Goal: Task Accomplishment & Management: Manage account settings

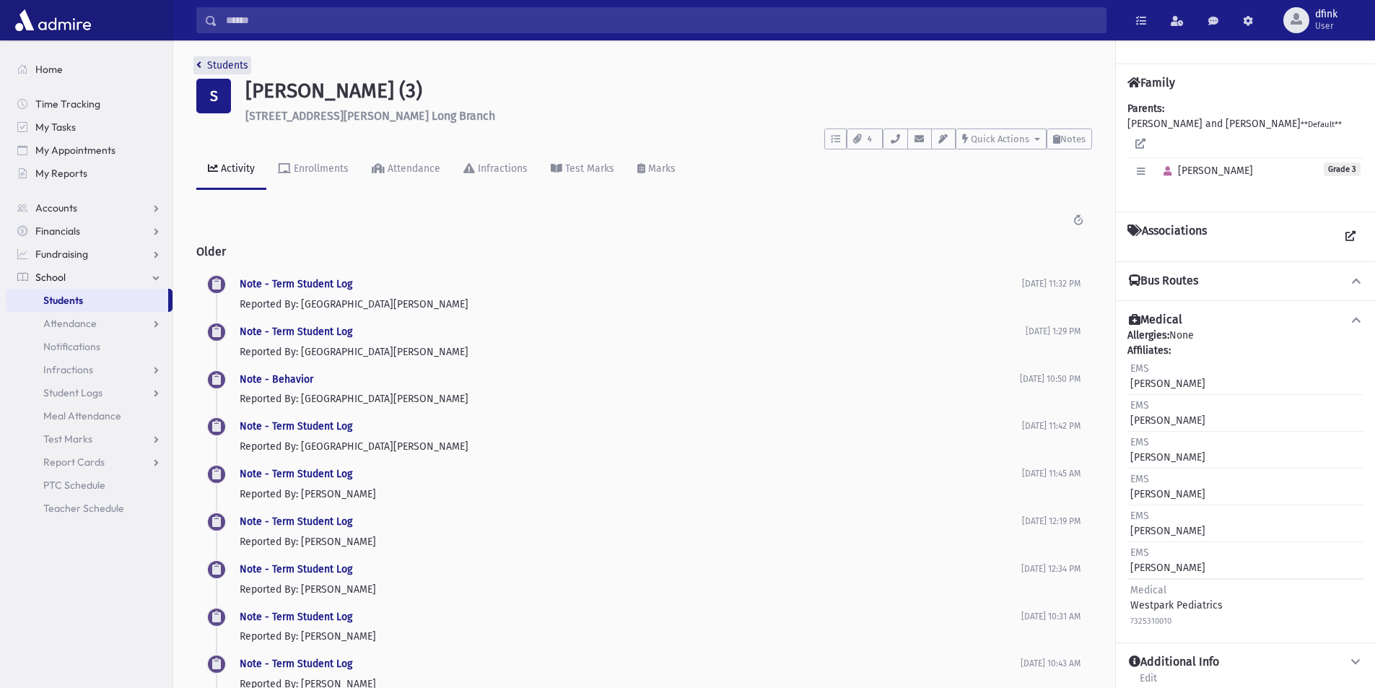
click at [199, 60] on icon "breadcrumb" at bounding box center [198, 65] width 5 height 10
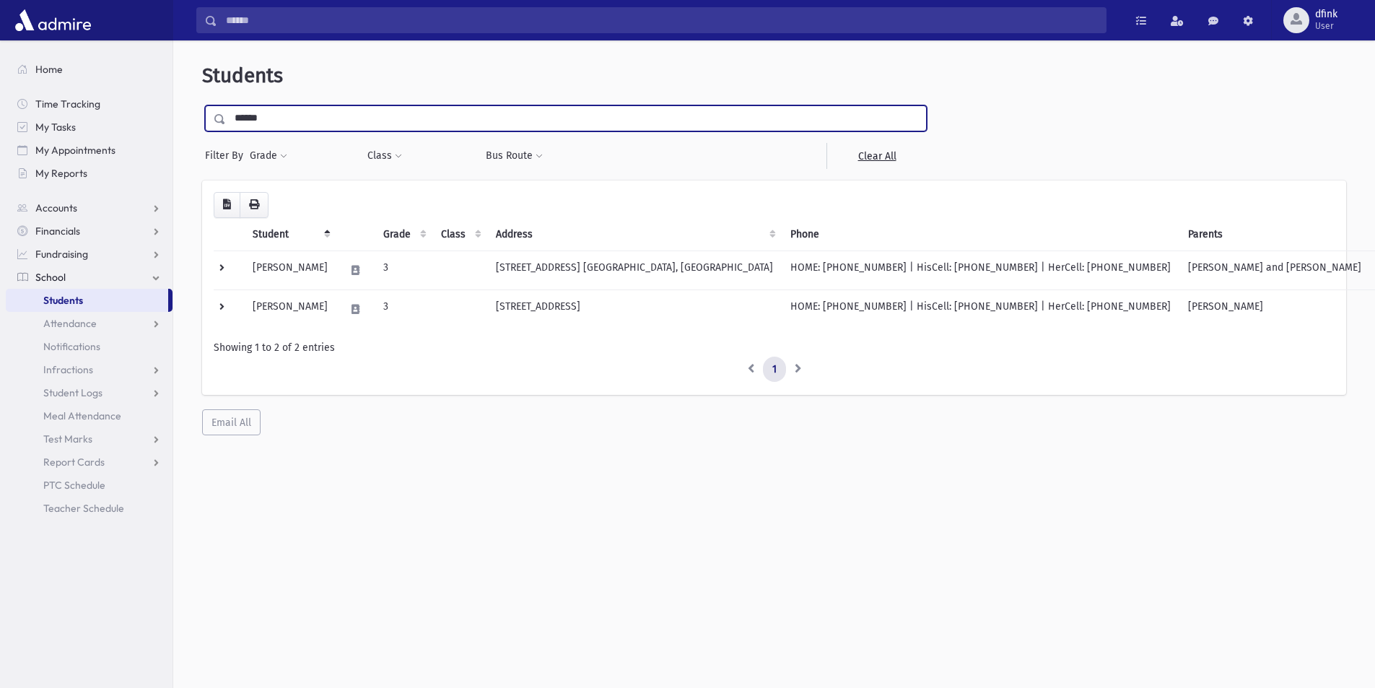
drag, startPoint x: 279, startPoint y: 118, endPoint x: 176, endPoint y: 112, distance: 102.7
click at [185, 113] on div "Students ****** Filter By Grade * * * * * * * * * Filter Class ********* * * * …" at bounding box center [774, 249] width 1190 height 406
type input "**"
click at [202, 105] on input "submit" at bounding box center [222, 114] width 40 height 19
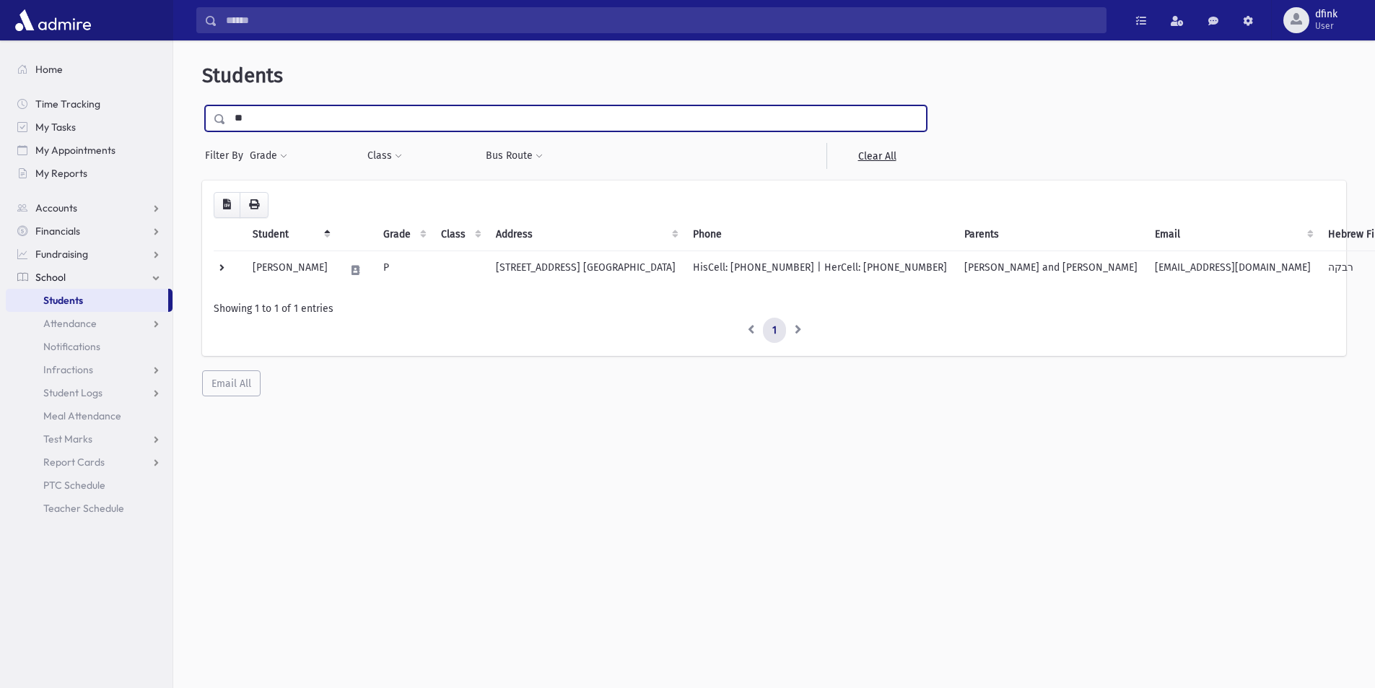
drag, startPoint x: 245, startPoint y: 115, endPoint x: 232, endPoint y: 115, distance: 13.0
click at [232, 115] on input "**" at bounding box center [576, 118] width 700 height 26
click at [262, 156] on button "Grade" at bounding box center [268, 156] width 39 height 26
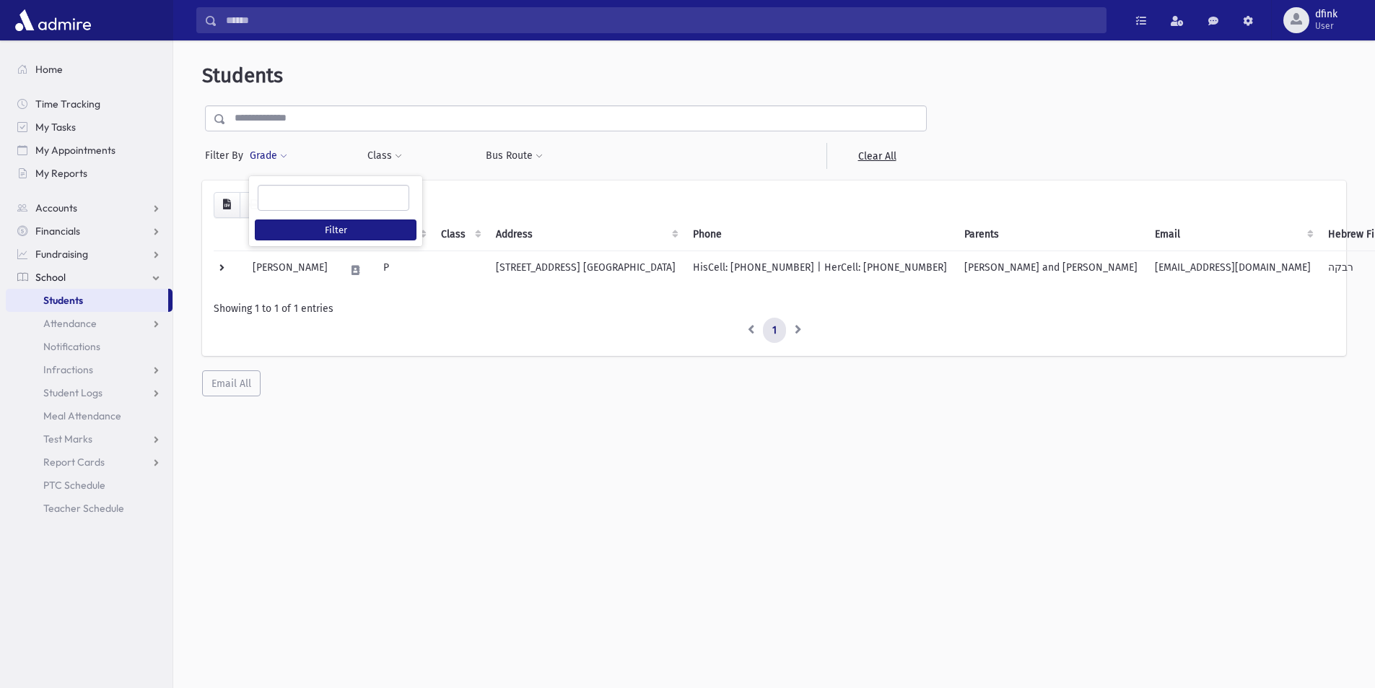
click at [308, 196] on ul at bounding box center [333, 196] width 150 height 22
type input "*"
select select "*"
click at [372, 238] on button "Filter" at bounding box center [336, 229] width 162 height 21
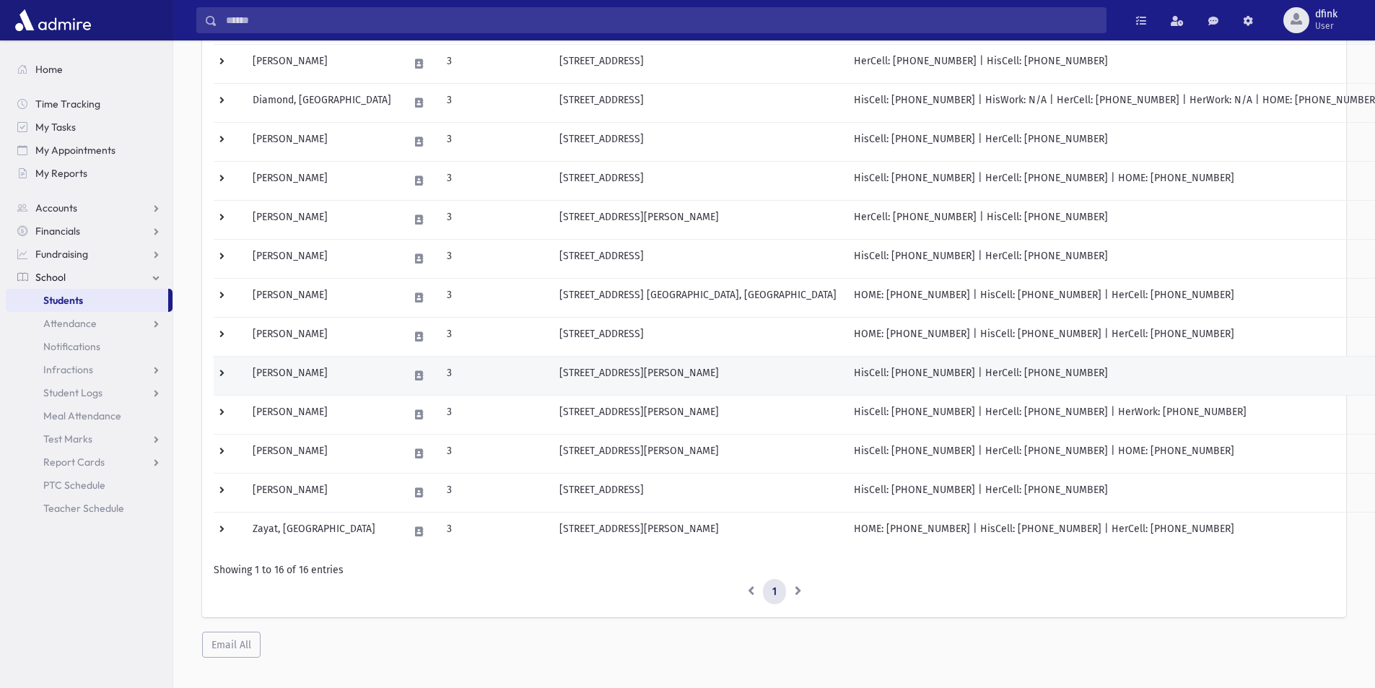
scroll to position [343, 0]
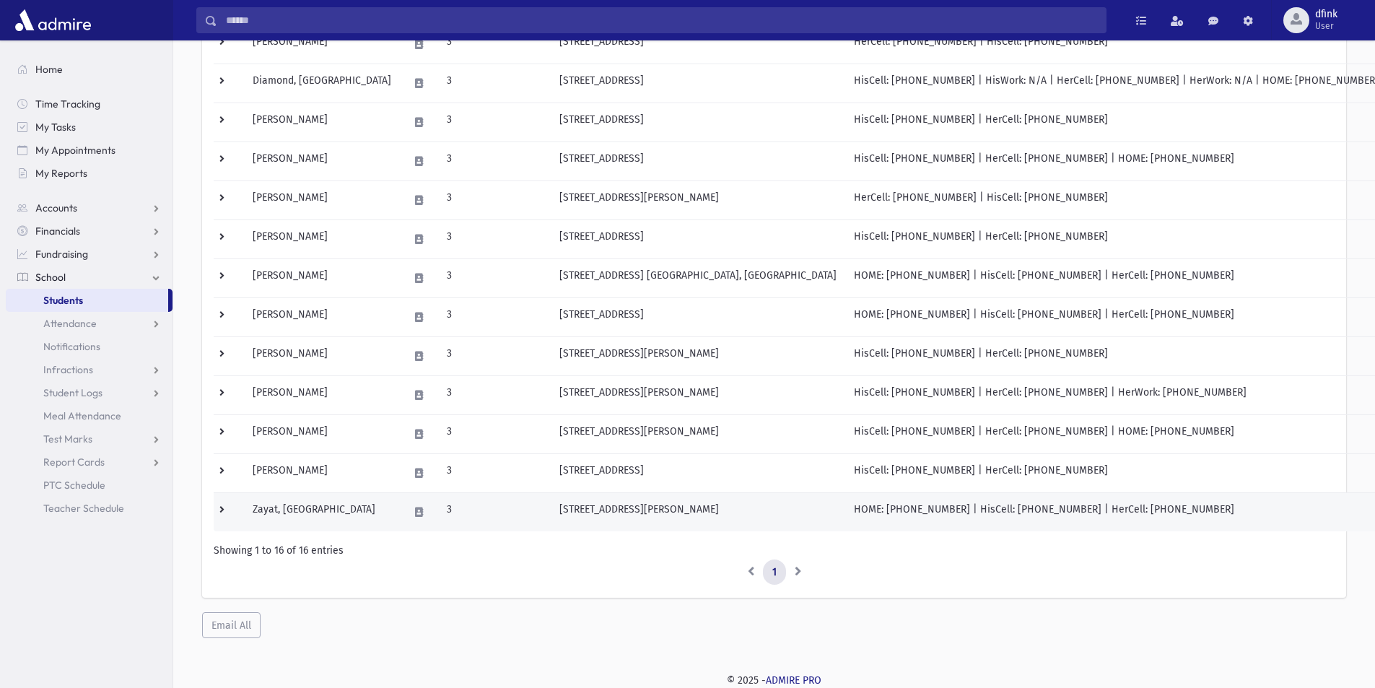
click at [288, 509] on td "Zayat, [GEOGRAPHIC_DATA]" at bounding box center [322, 511] width 156 height 39
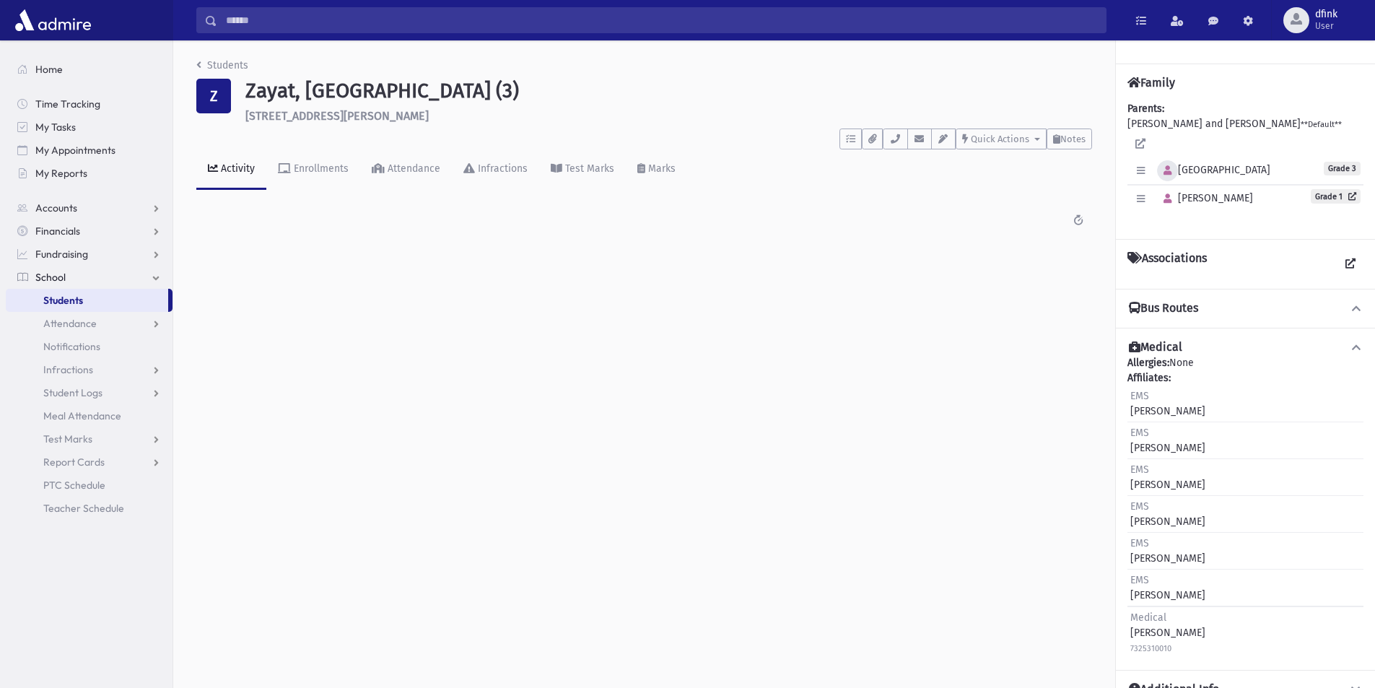
click at [1166, 166] on icon "button" at bounding box center [1167, 170] width 8 height 9
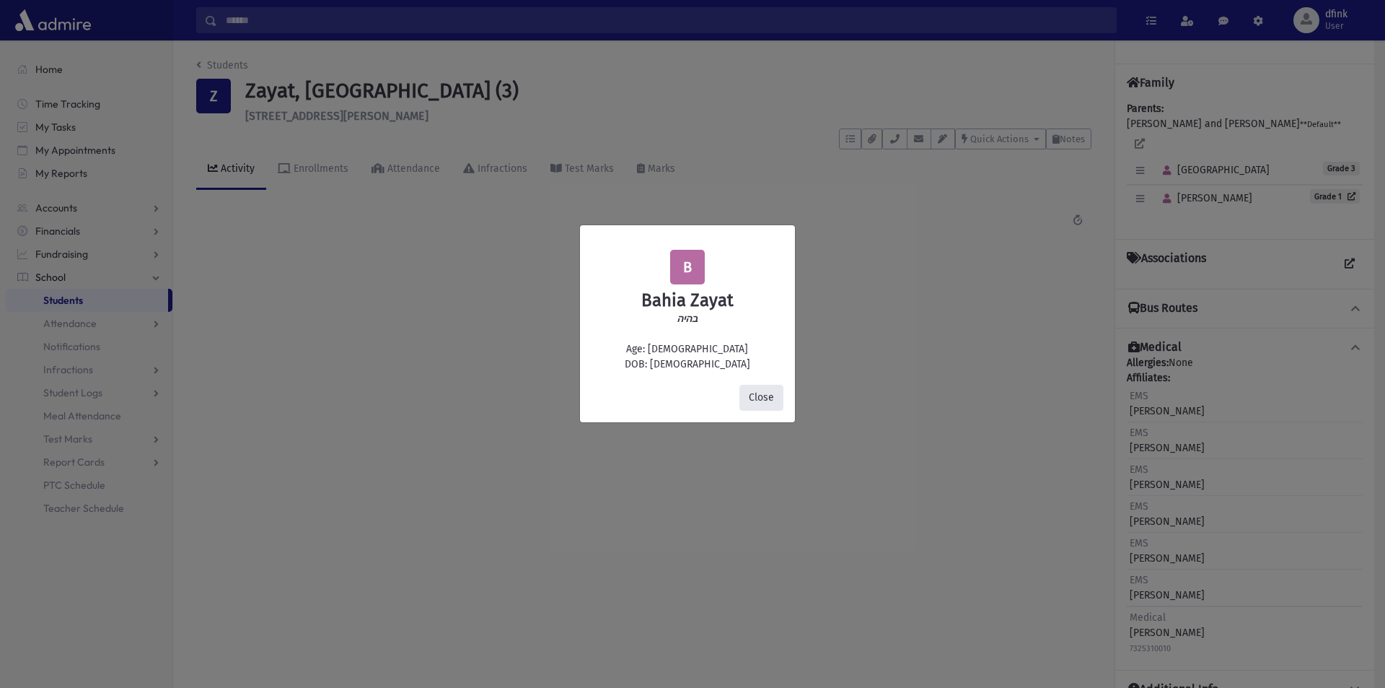
click at [762, 398] on button "Close" at bounding box center [762, 398] width 44 height 26
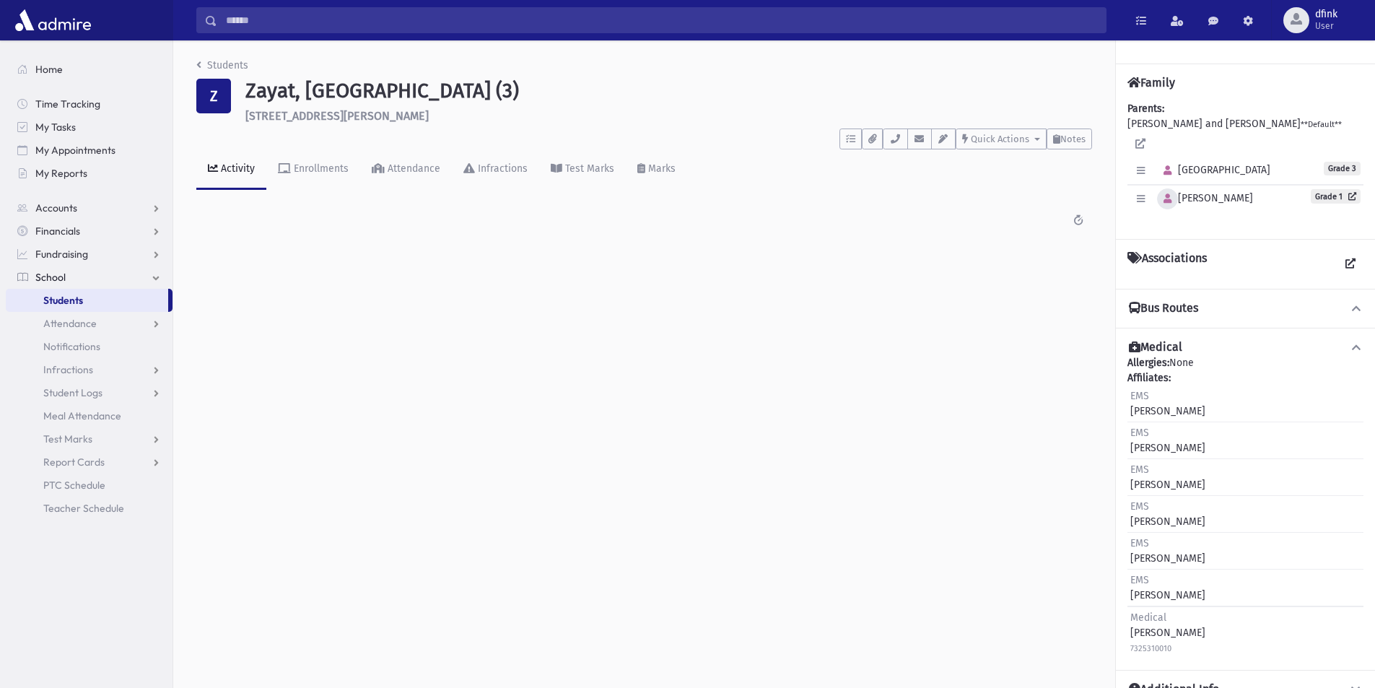
click at [1164, 194] on icon "button" at bounding box center [1167, 198] width 8 height 9
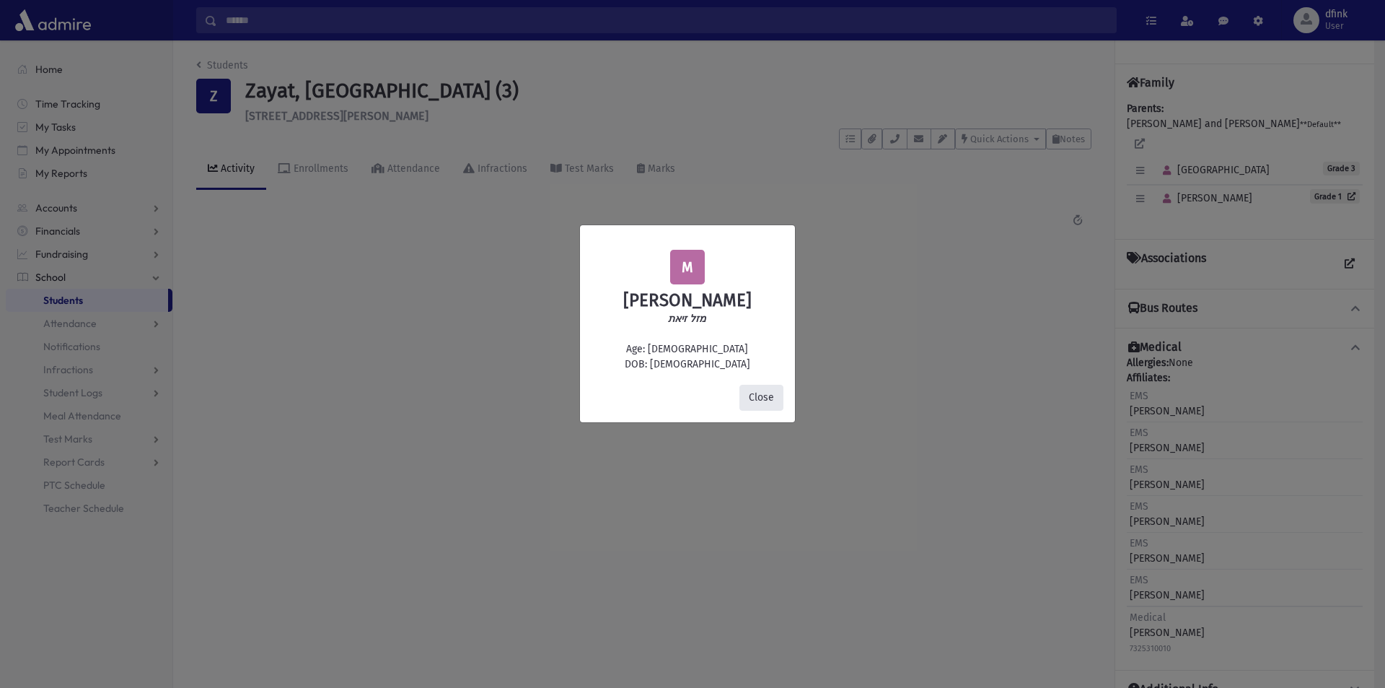
click at [763, 394] on button "Close" at bounding box center [762, 398] width 44 height 26
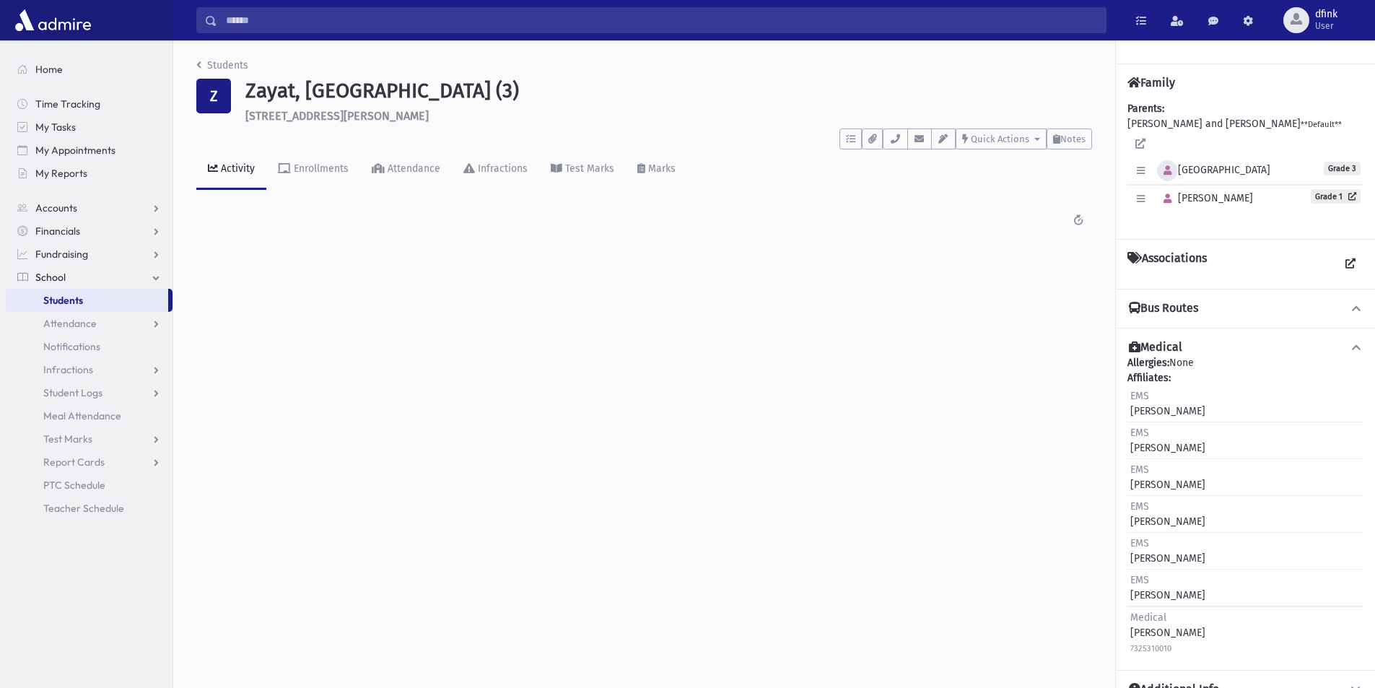
click at [1165, 166] on icon "button" at bounding box center [1167, 170] width 8 height 9
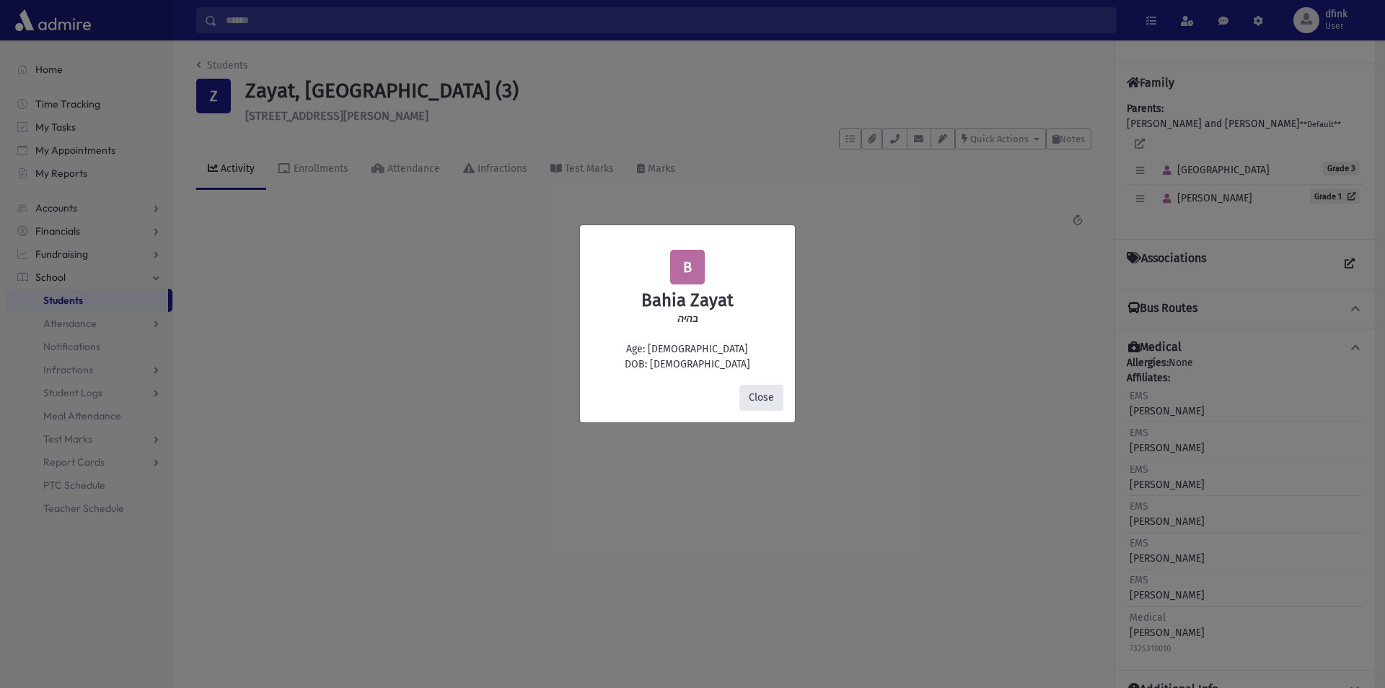
drag, startPoint x: 753, startPoint y: 394, endPoint x: 761, endPoint y: 394, distance: 7.9
click at [755, 394] on button "Close" at bounding box center [762, 398] width 44 height 26
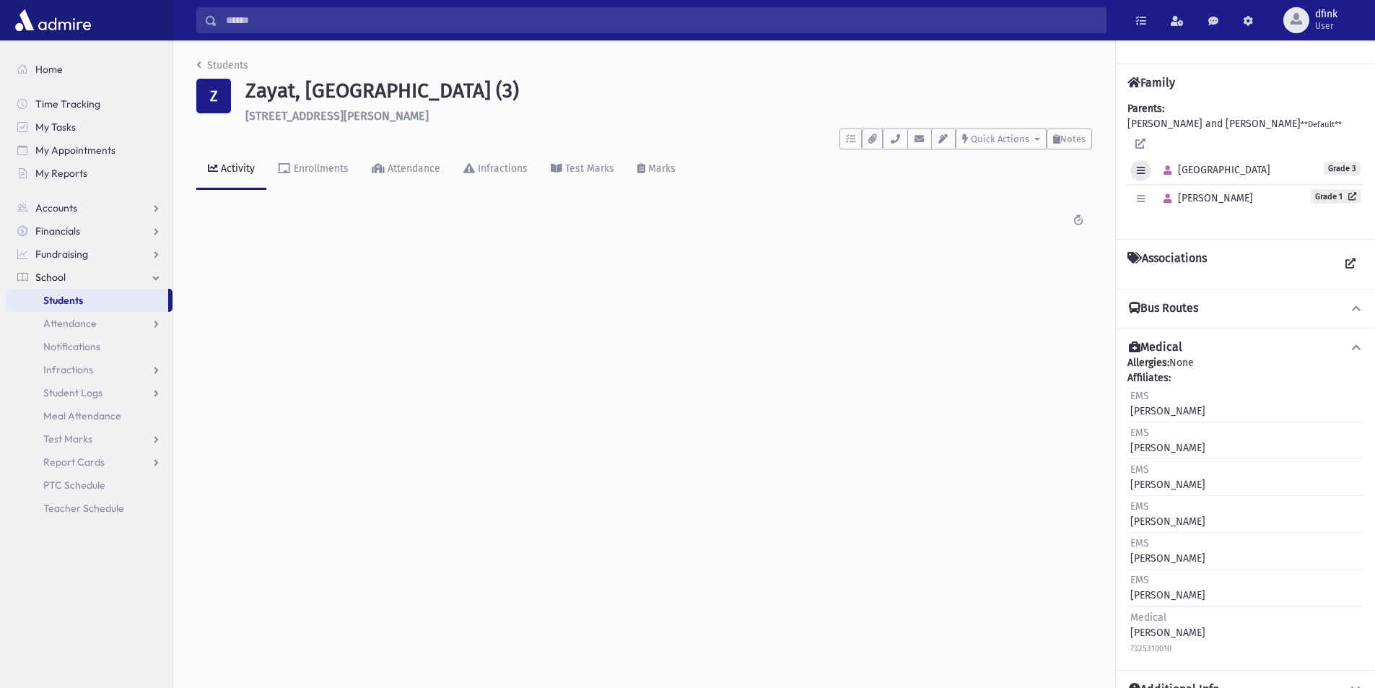
click at [1134, 160] on button "button" at bounding box center [1140, 170] width 21 height 21
click at [1147, 194] on link "Edit Individual" at bounding box center [1187, 207] width 115 height 27
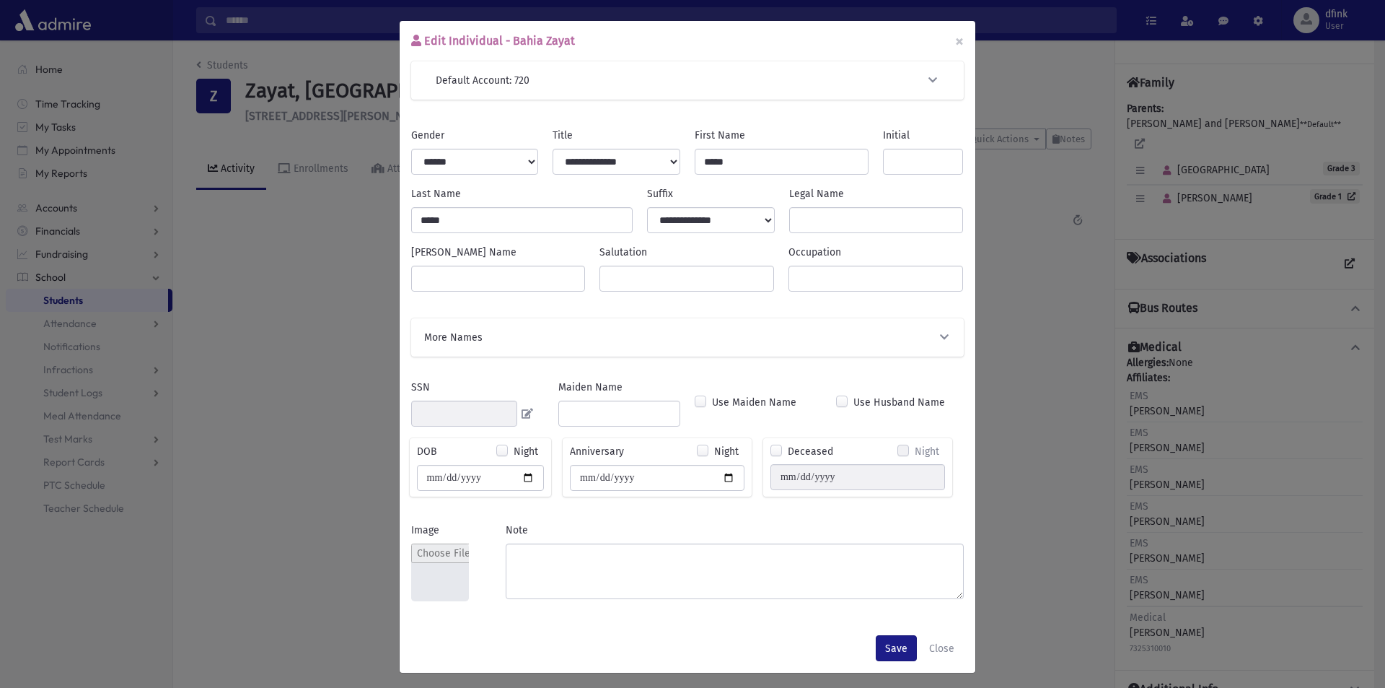
click at [578, 337] on button "More Names" at bounding box center [688, 337] width 530 height 15
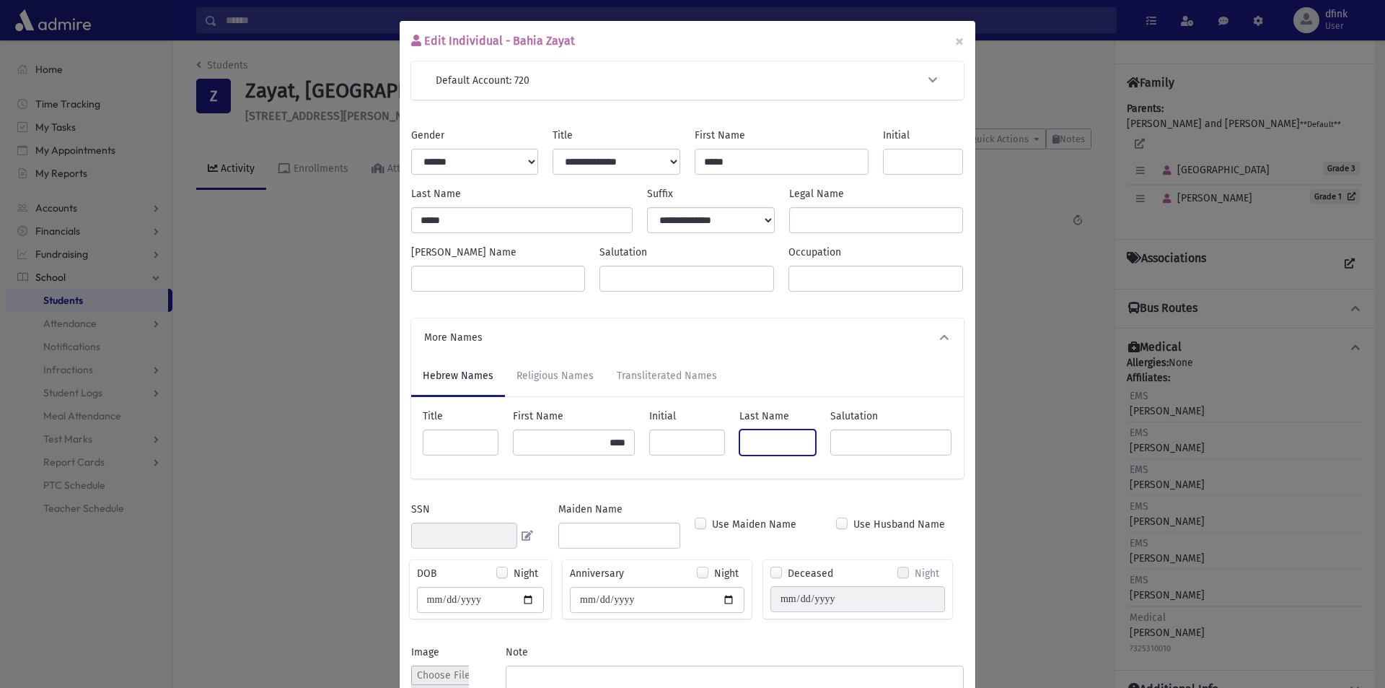
click at [788, 446] on input "Last Name" at bounding box center [778, 442] width 76 height 26
type input "*"
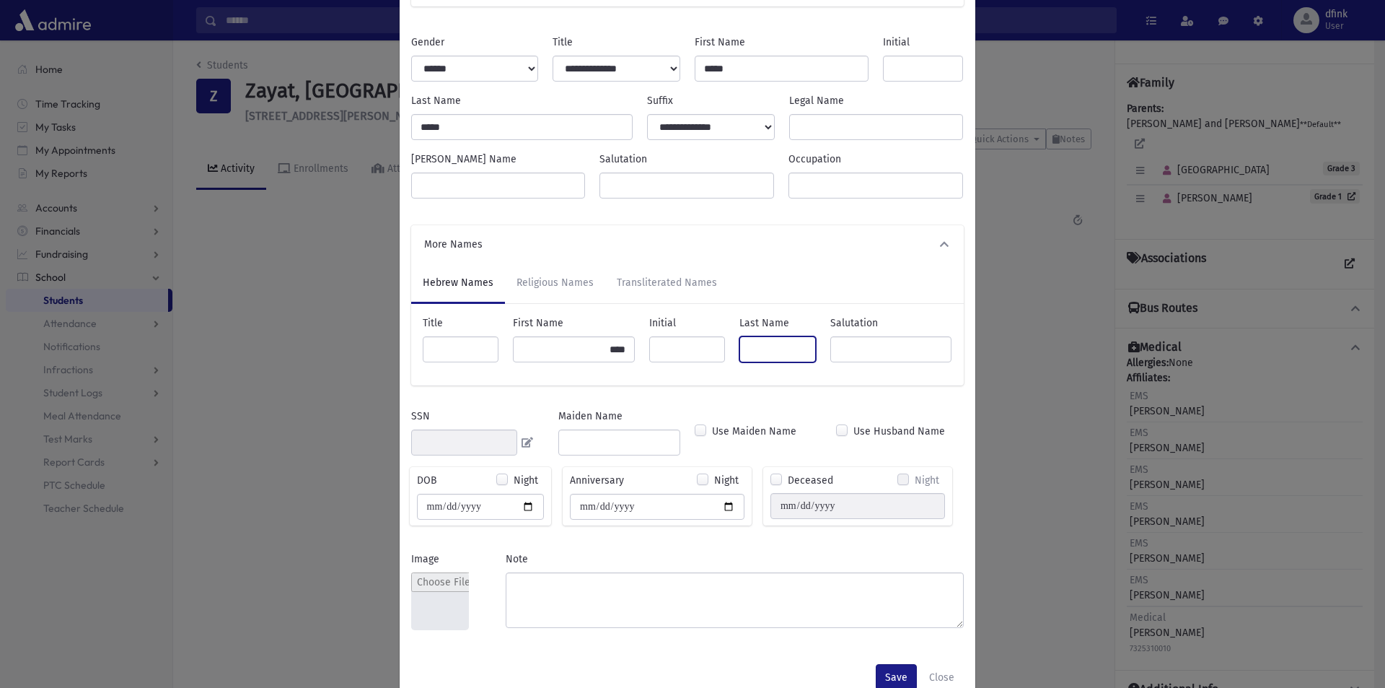
scroll to position [128, 0]
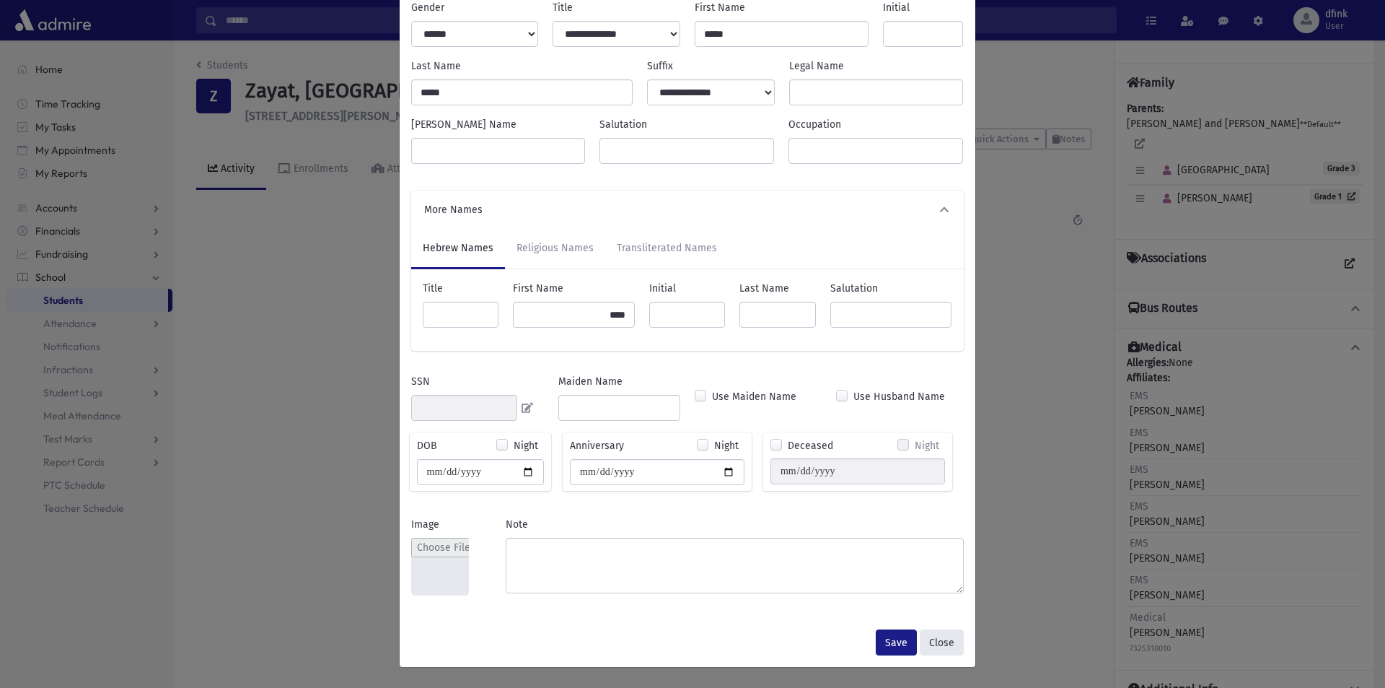
click at [938, 646] on button "Close" at bounding box center [942, 642] width 44 height 26
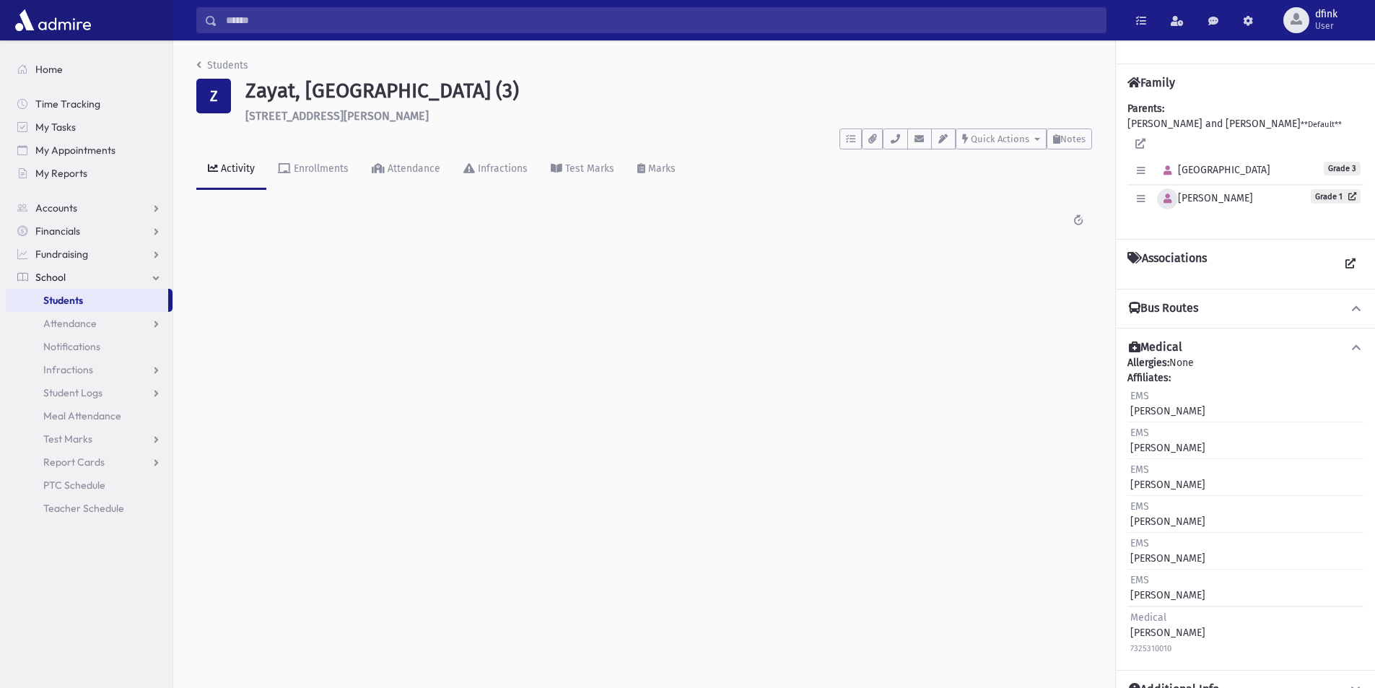
click at [1166, 194] on icon "button" at bounding box center [1167, 198] width 8 height 9
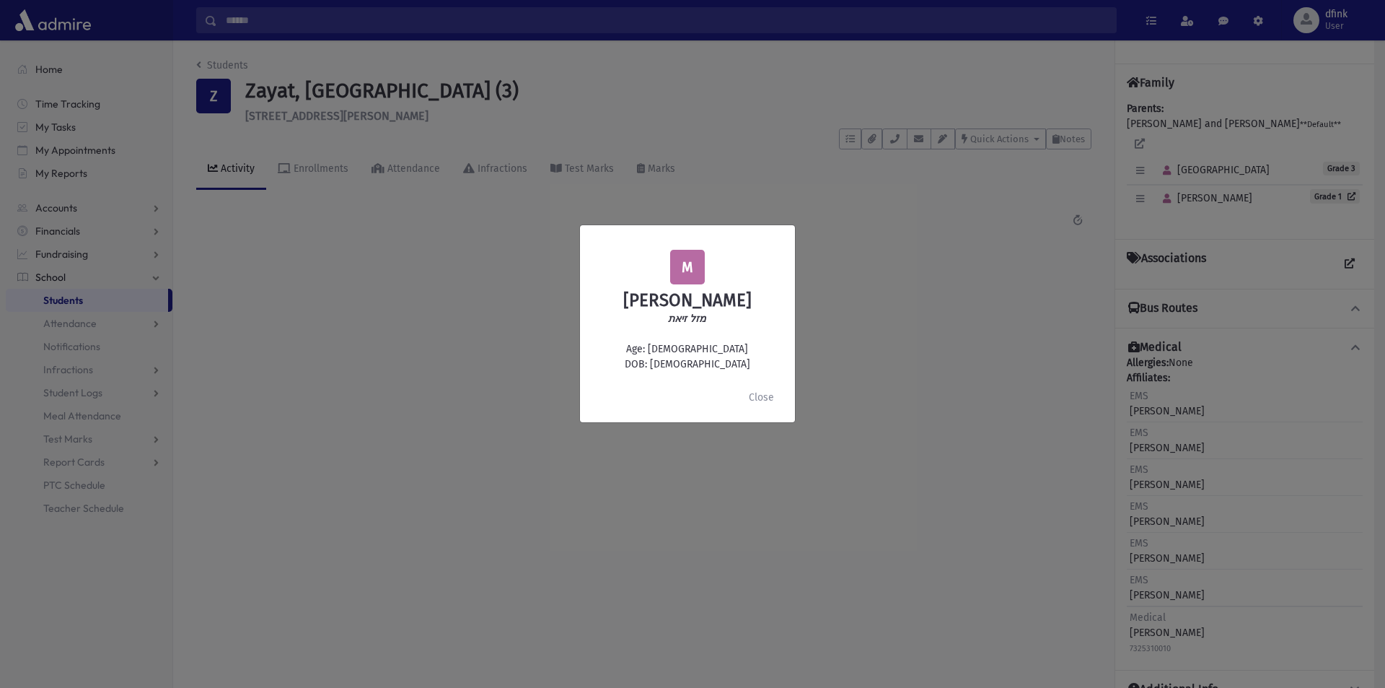
click at [681, 320] on icon "מזל זיאת" at bounding box center [687, 318] width 38 height 12
drag, startPoint x: 688, startPoint y: 315, endPoint x: 667, endPoint y: 315, distance: 20.9
click at [667, 315] on div "M [PERSON_NAME] מזל זיאת Age: [DEMOGRAPHIC_DATA] DOB: [DEMOGRAPHIC_DATA]" at bounding box center [688, 311] width 192 height 122
copy icon "זיאת"
click at [759, 395] on button "Close" at bounding box center [762, 398] width 44 height 26
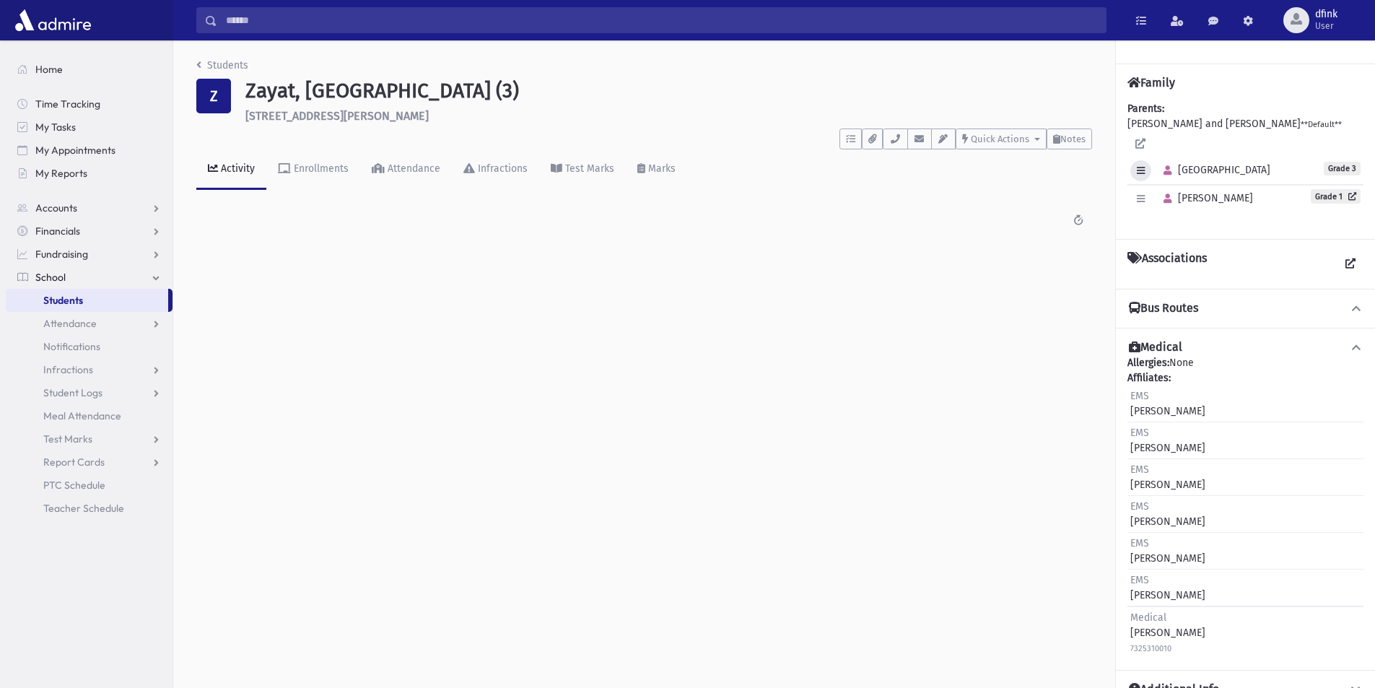
click at [1148, 160] on button "button" at bounding box center [1140, 170] width 21 height 21
click at [1148, 188] on div "Edit Individual Delete Individual Set Primary" at bounding box center [1187, 234] width 115 height 92
click at [1143, 166] on icon "button" at bounding box center [1140, 170] width 8 height 9
click at [1152, 194] on link "Edit Individual" at bounding box center [1187, 207] width 115 height 27
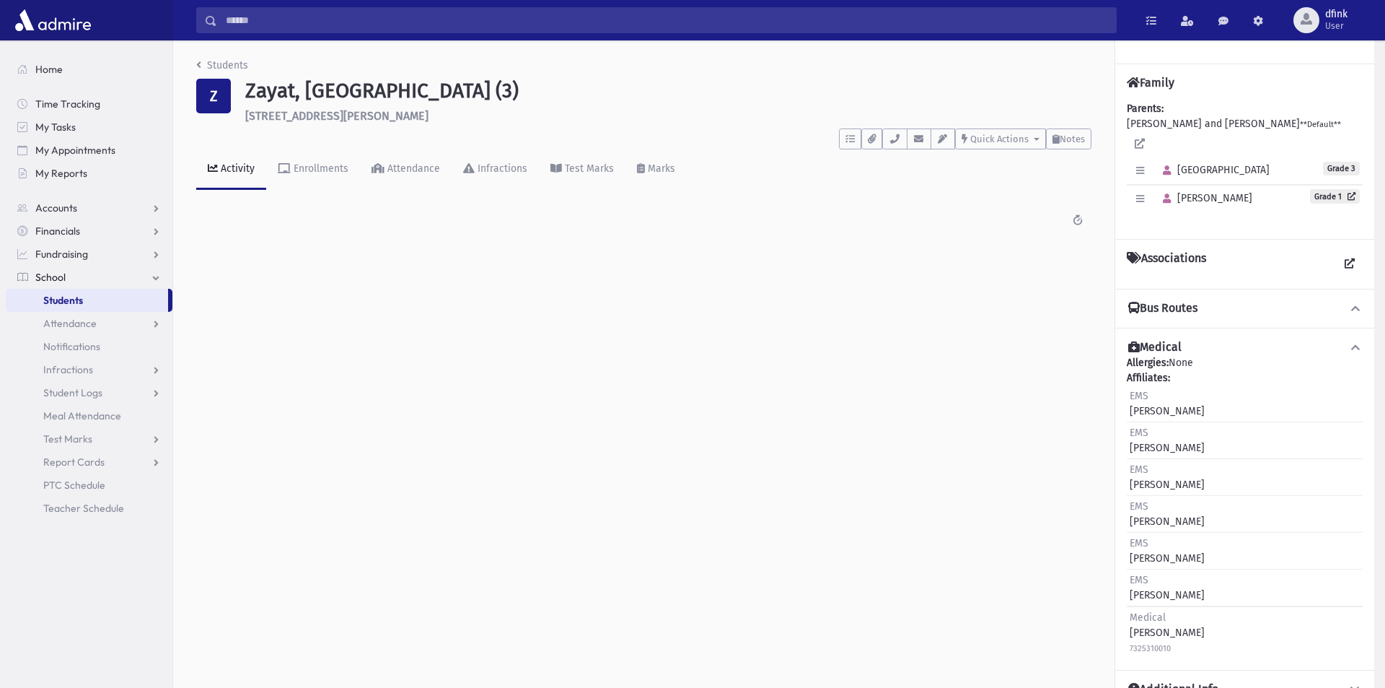
scroll to position [0, 0]
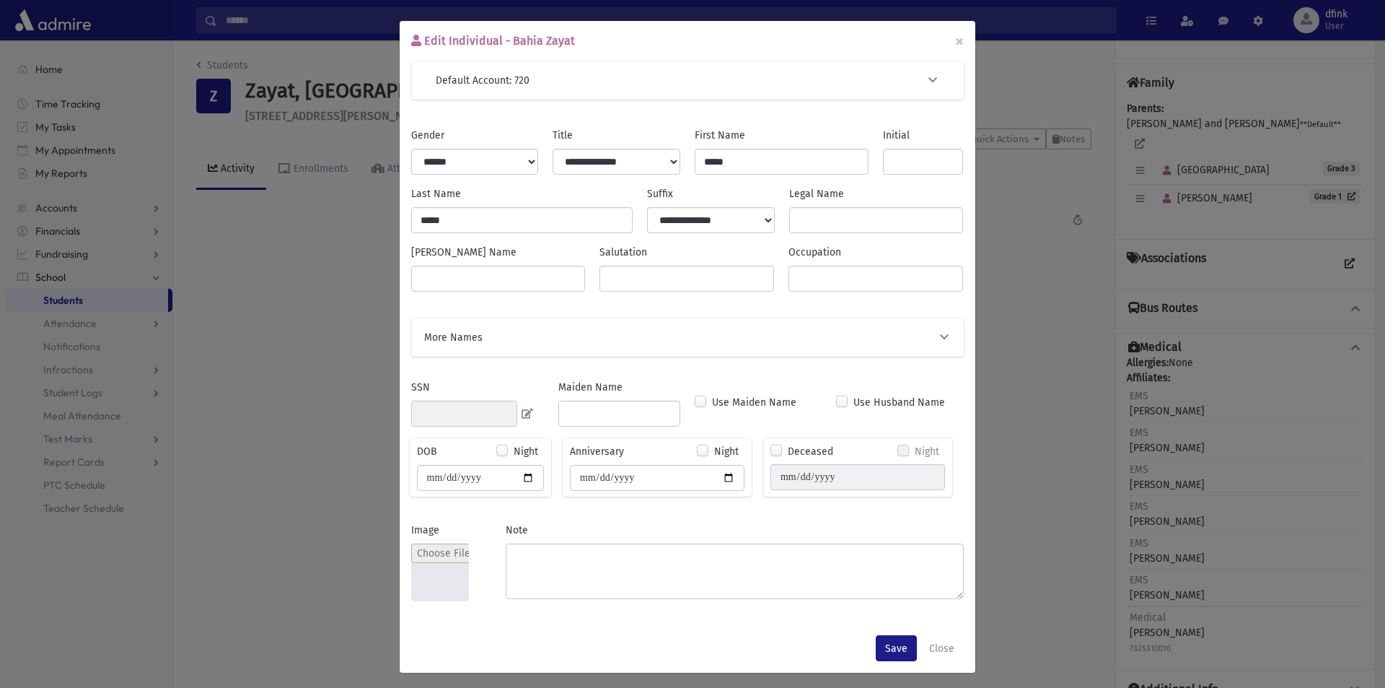
click at [691, 343] on button "More Names" at bounding box center [688, 337] width 530 height 15
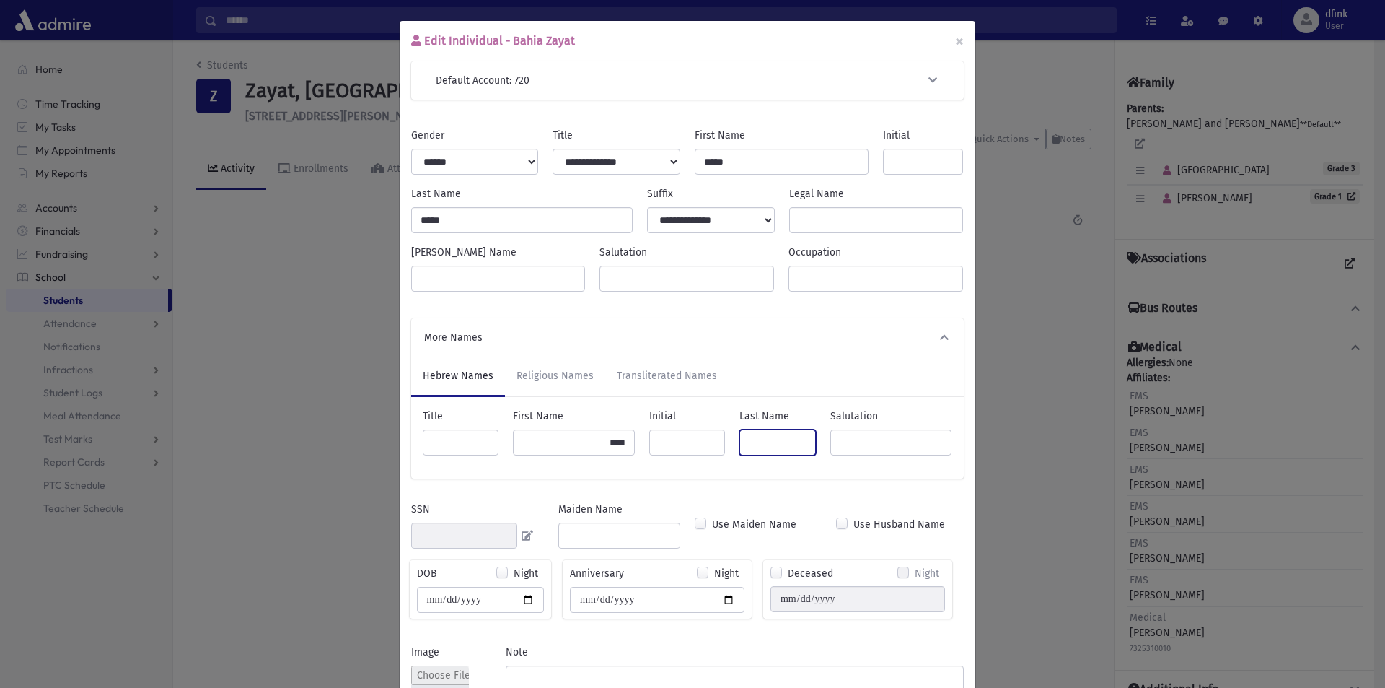
click at [776, 442] on input "Last Name" at bounding box center [778, 442] width 76 height 26
paste input "****"
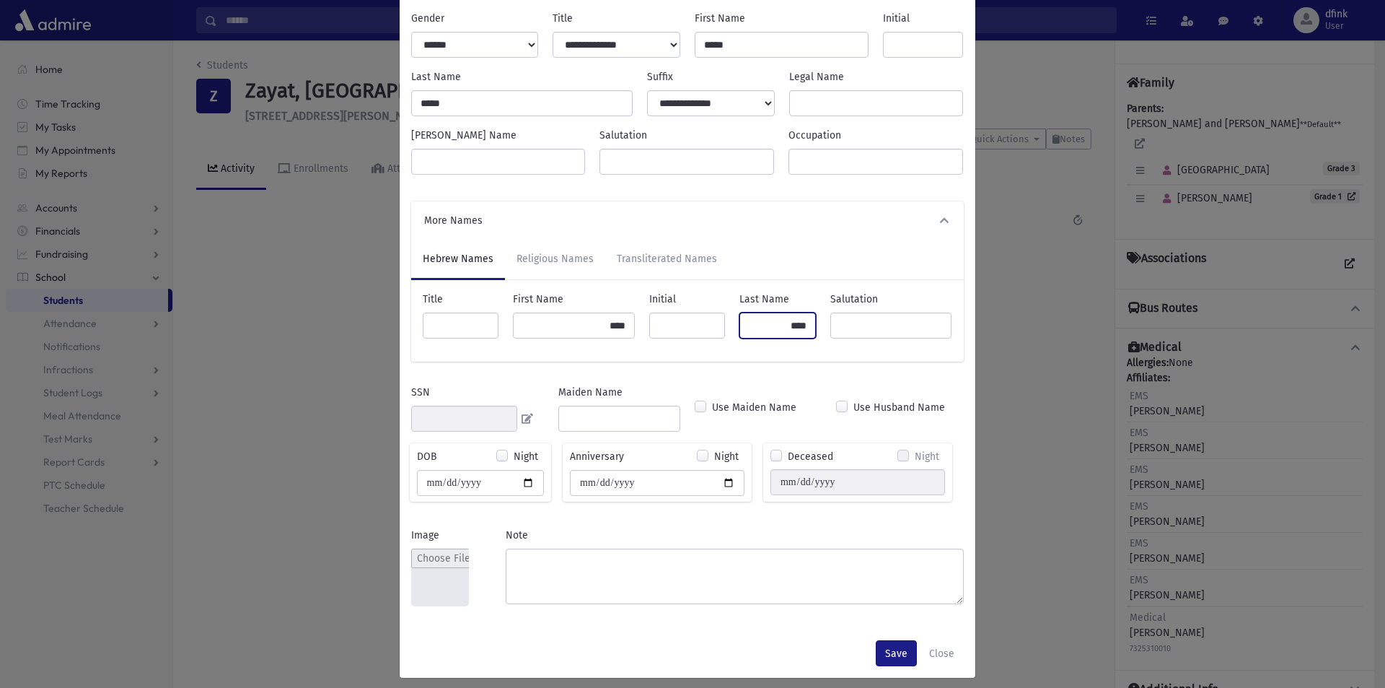
scroll to position [128, 0]
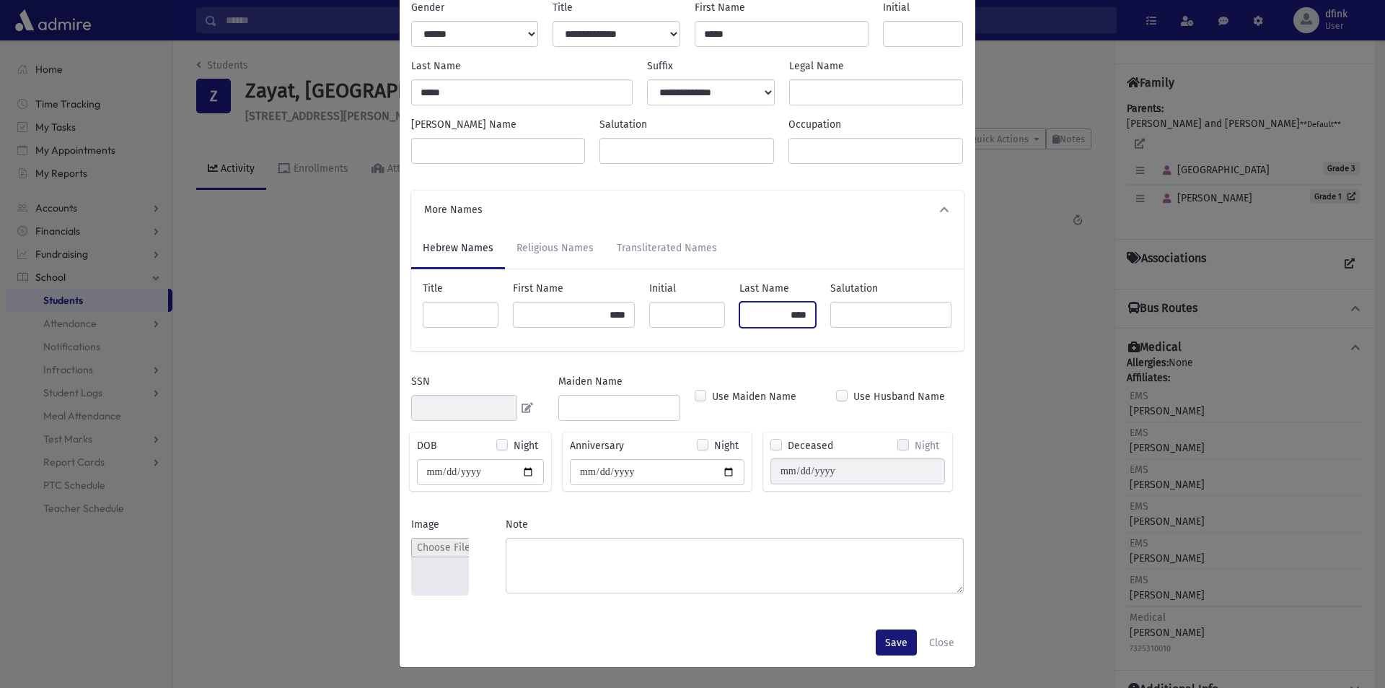
type input "****"
click at [894, 648] on button "Save" at bounding box center [896, 642] width 41 height 26
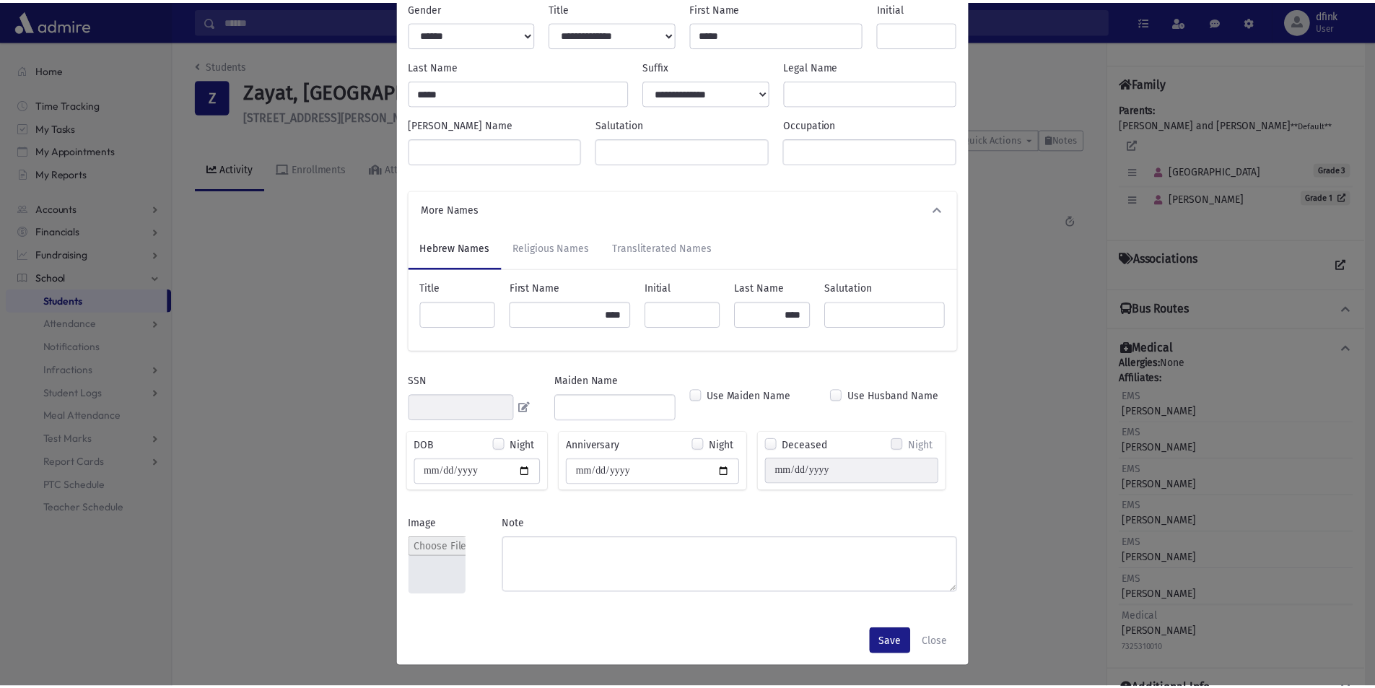
scroll to position [0, 0]
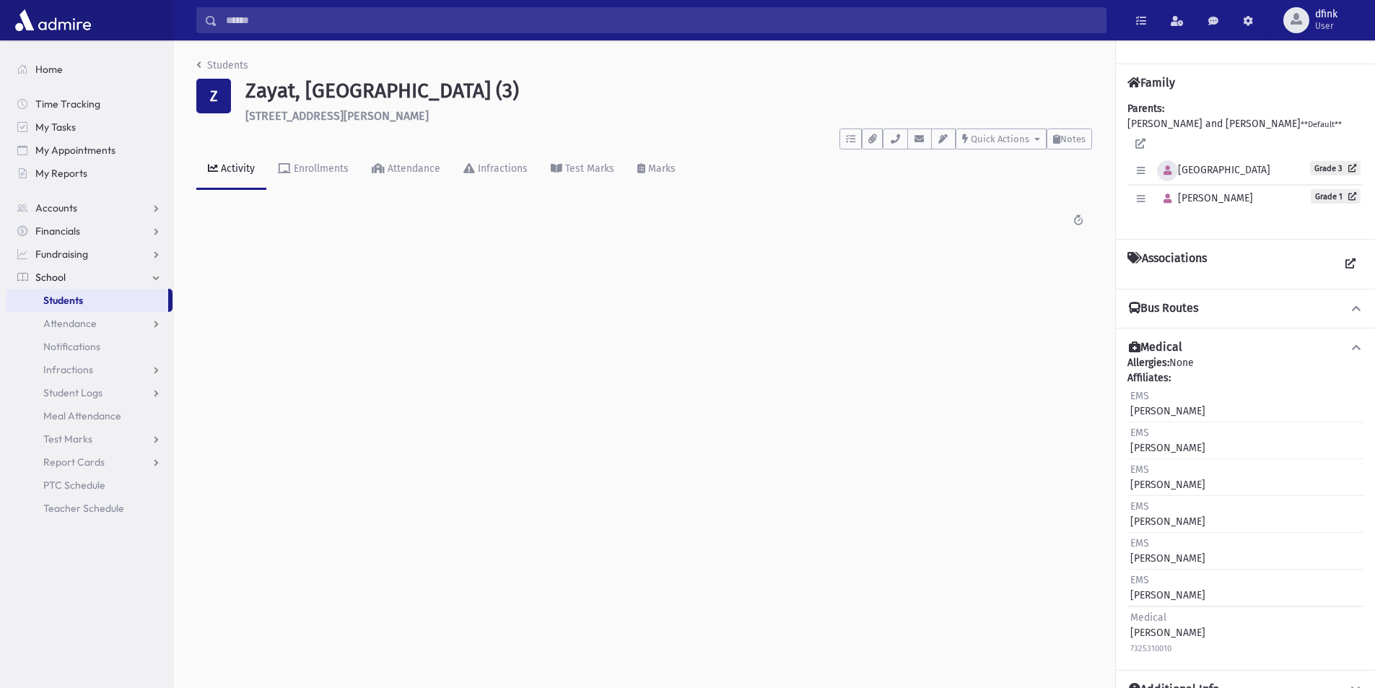
click at [1174, 160] on button "button" at bounding box center [1167, 170] width 21 height 21
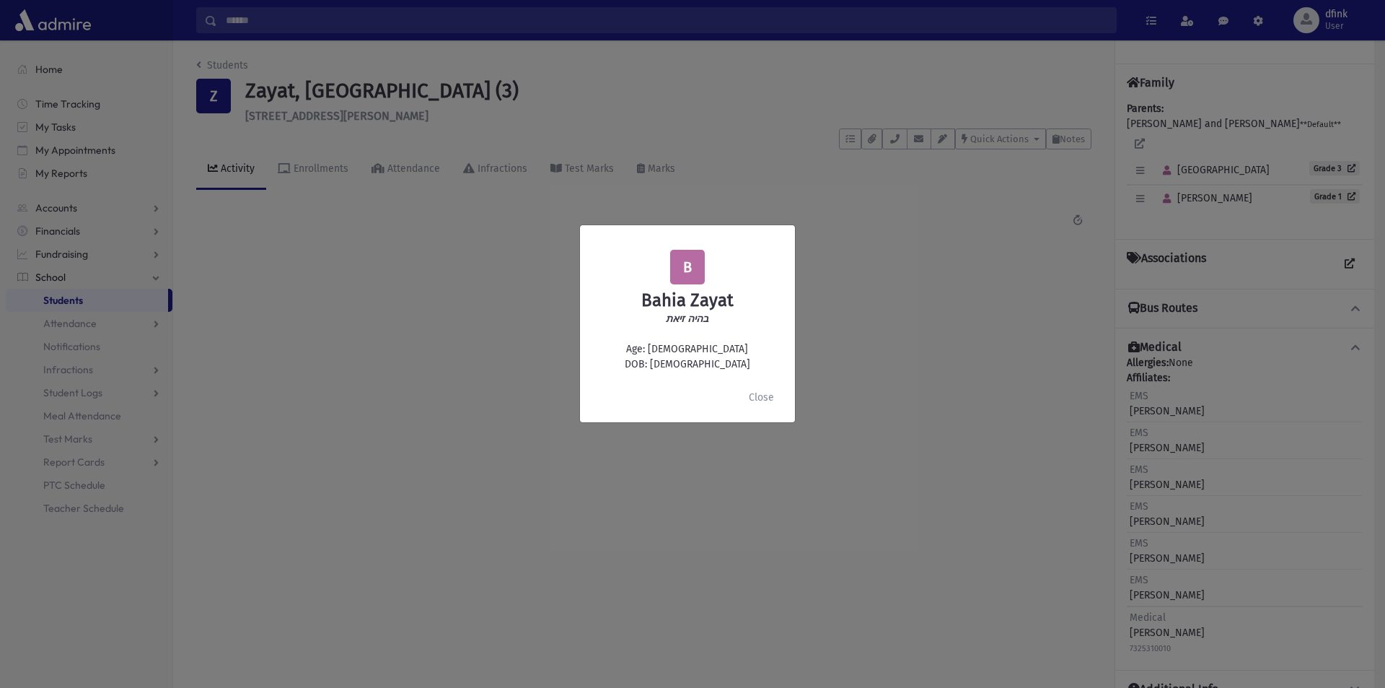
click at [704, 316] on icon "בהיה זיאת" at bounding box center [687, 318] width 43 height 12
click at [689, 320] on icon "בהיה זיאת" at bounding box center [687, 318] width 43 height 12
click at [693, 319] on icon "בהיה זיאת" at bounding box center [687, 318] width 43 height 12
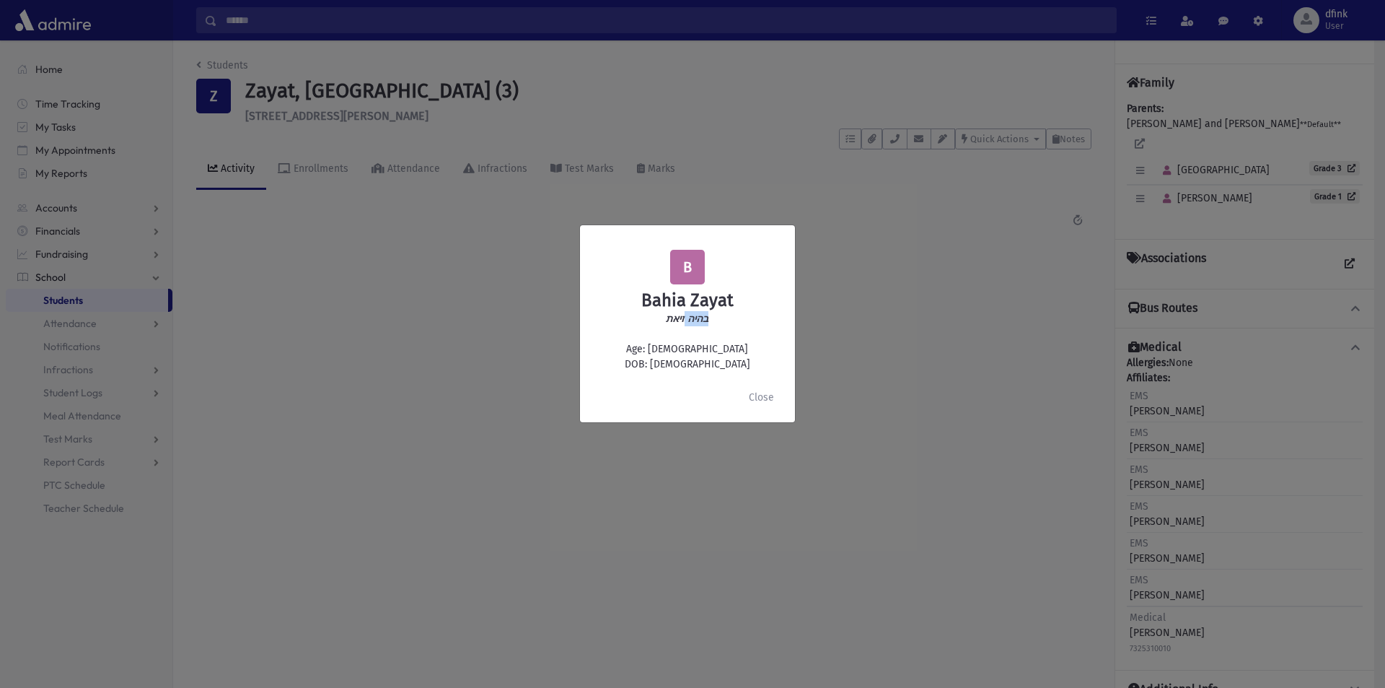
copy icon "בהיה"
click at [675, 316] on icon "בהיה זיאת" at bounding box center [687, 318] width 43 height 12
copy icon "זיאת"
click at [765, 397] on button "Close" at bounding box center [762, 398] width 44 height 26
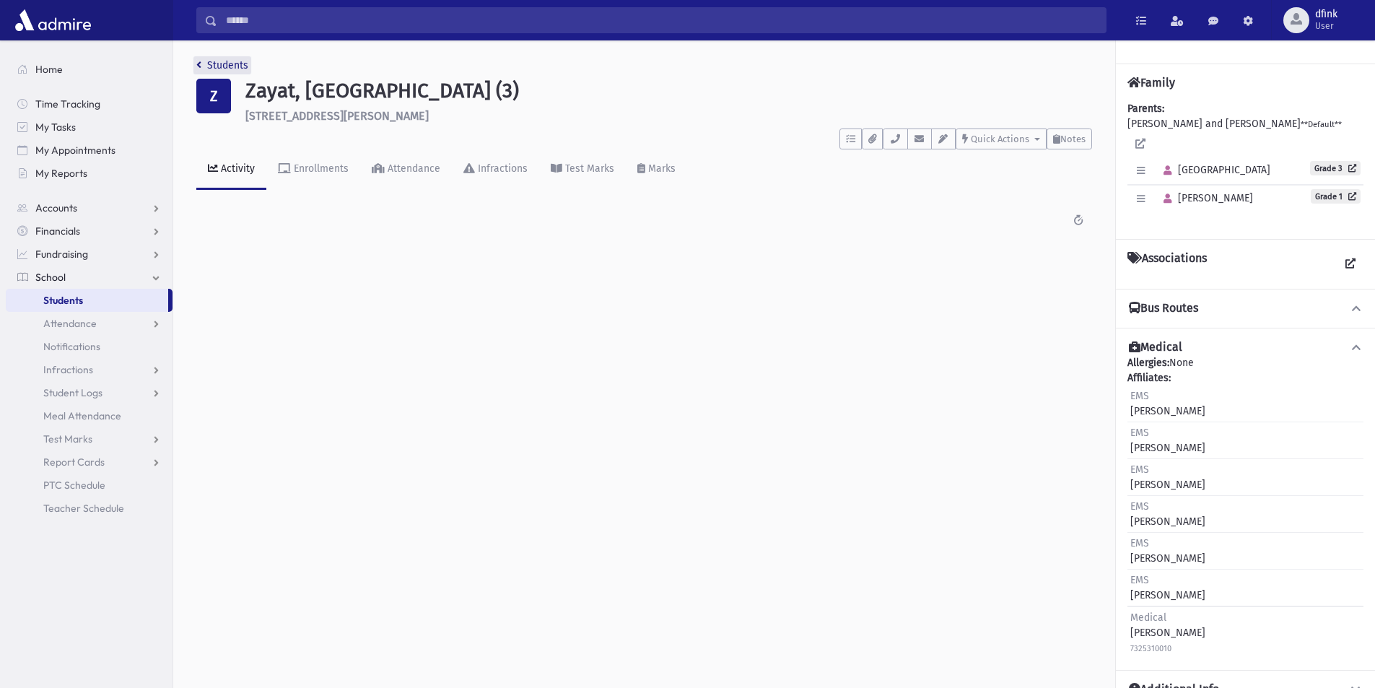
click at [206, 66] on link "Students" at bounding box center [222, 65] width 52 height 12
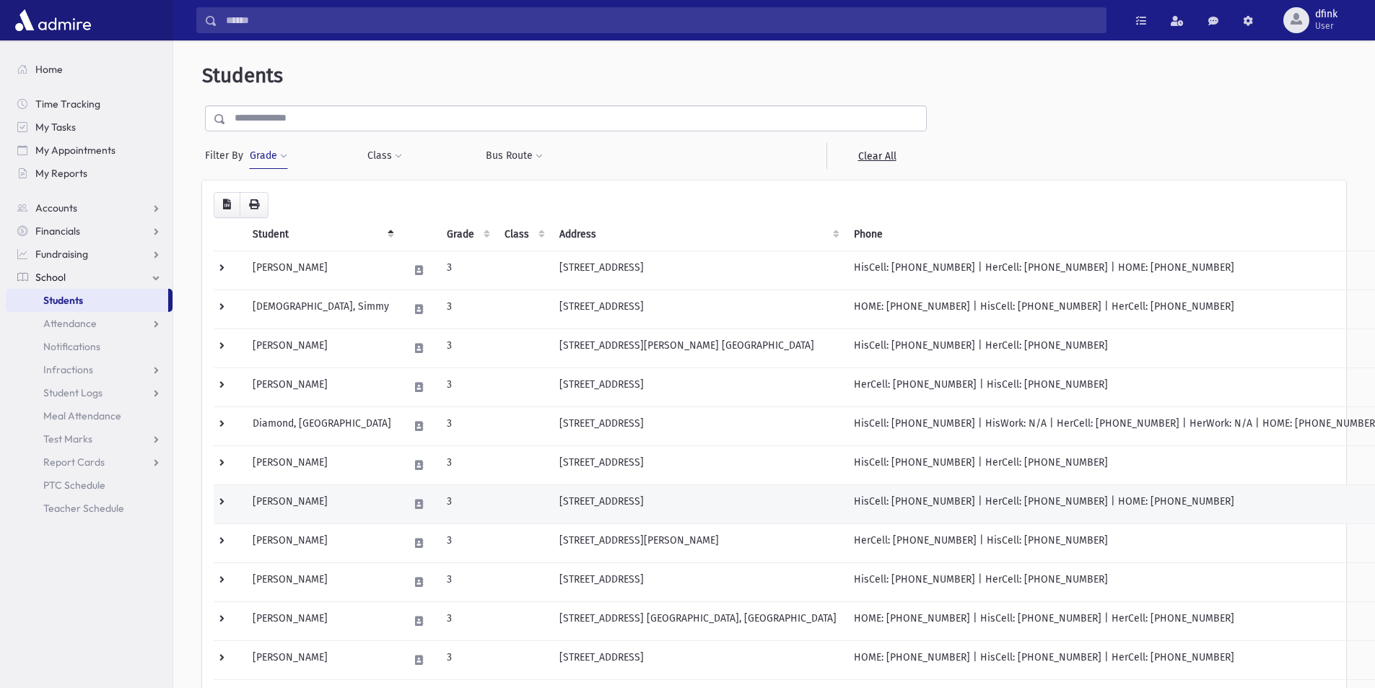
scroll to position [343, 0]
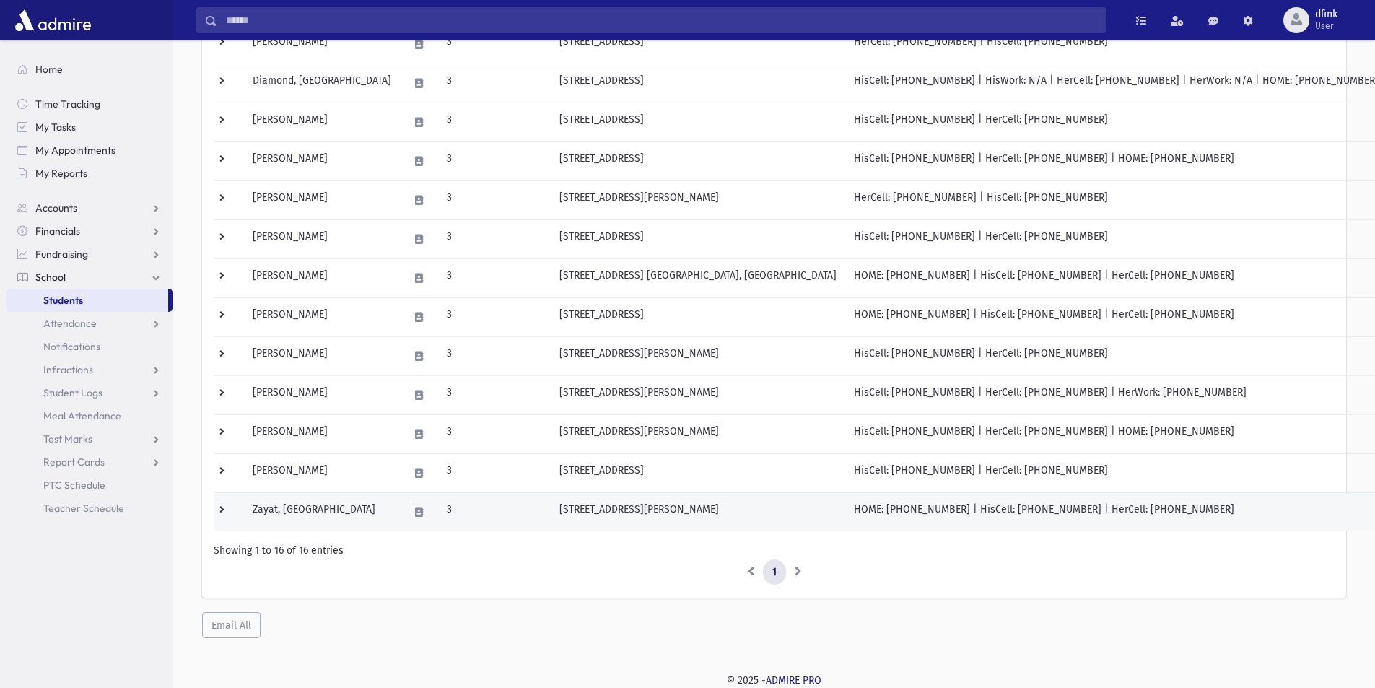
click at [247, 496] on td "Zayat, [GEOGRAPHIC_DATA]" at bounding box center [322, 511] width 156 height 39
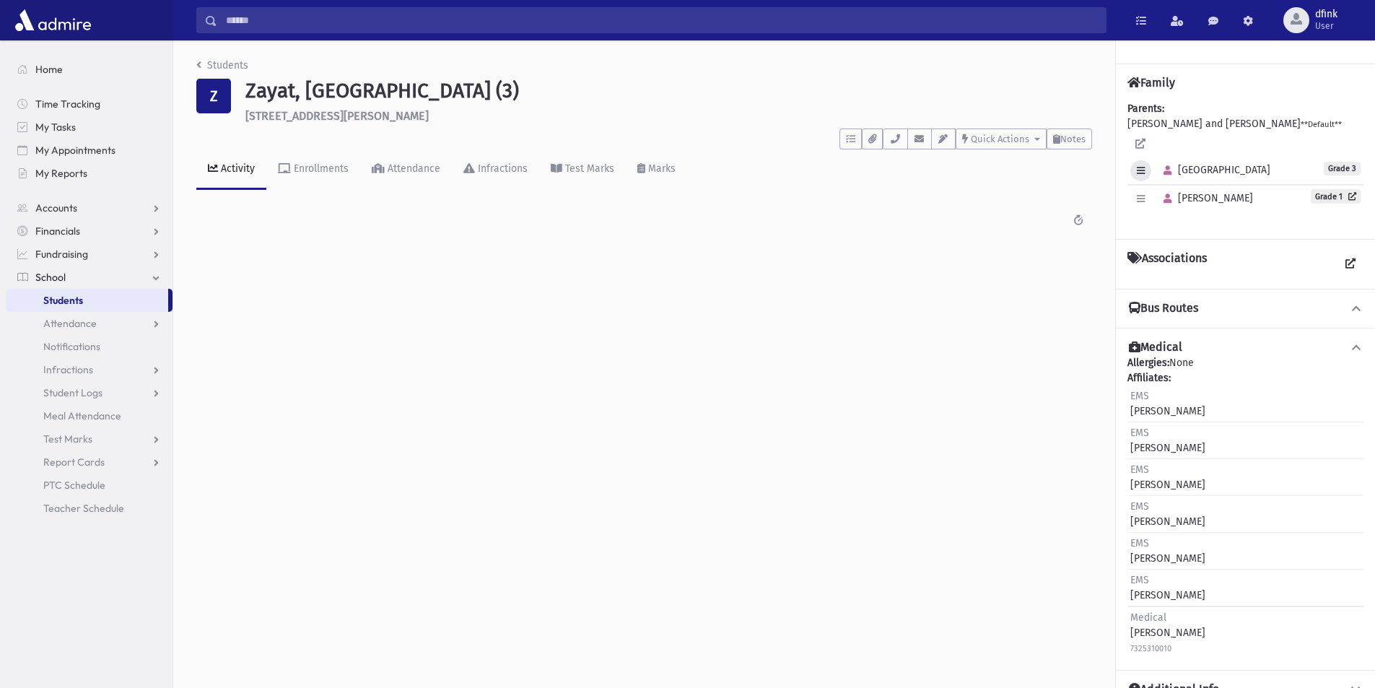
click at [1141, 166] on icon "button" at bounding box center [1140, 170] width 8 height 9
click at [1150, 194] on link "Edit Individual" at bounding box center [1187, 207] width 115 height 27
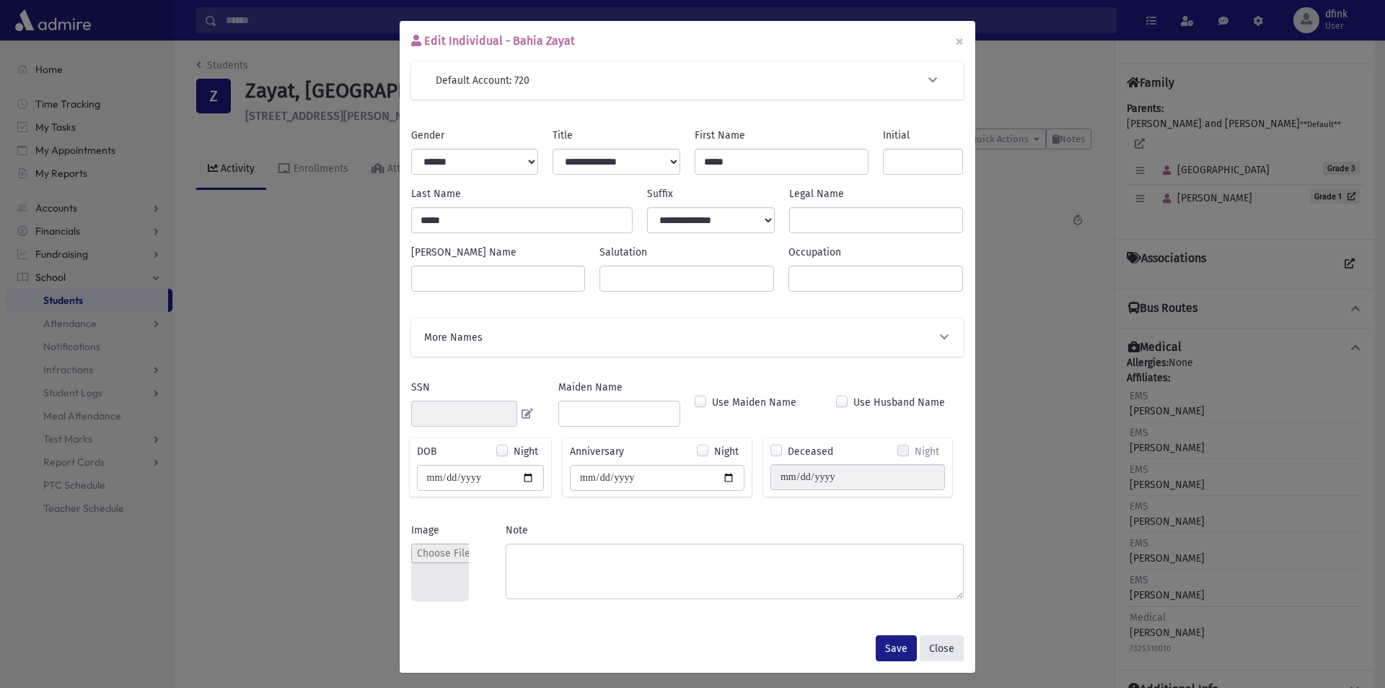
click at [935, 651] on button "Close" at bounding box center [942, 648] width 44 height 26
